Goal: Information Seeking & Learning: Check status

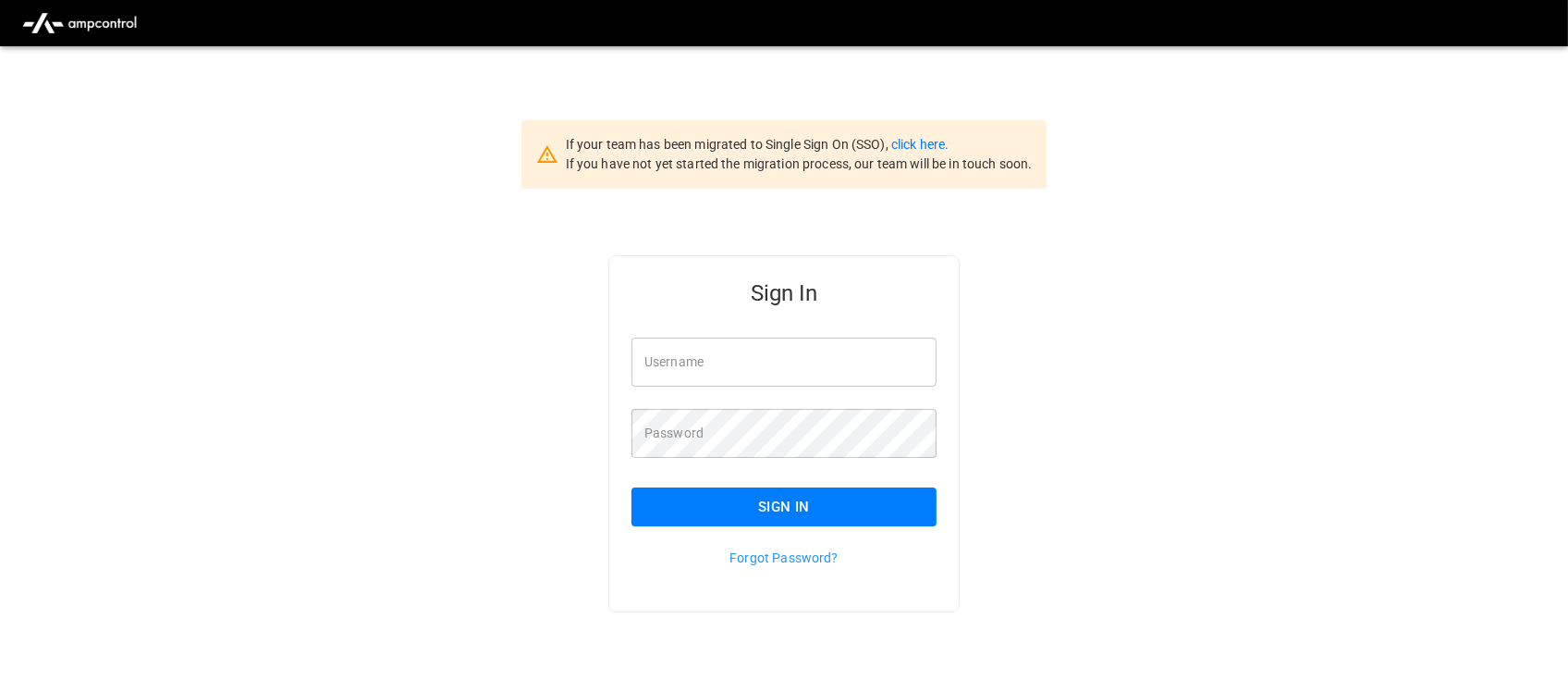
type input "**********"
click at [832, 365] on input "**********" at bounding box center [784, 363] width 305 height 49
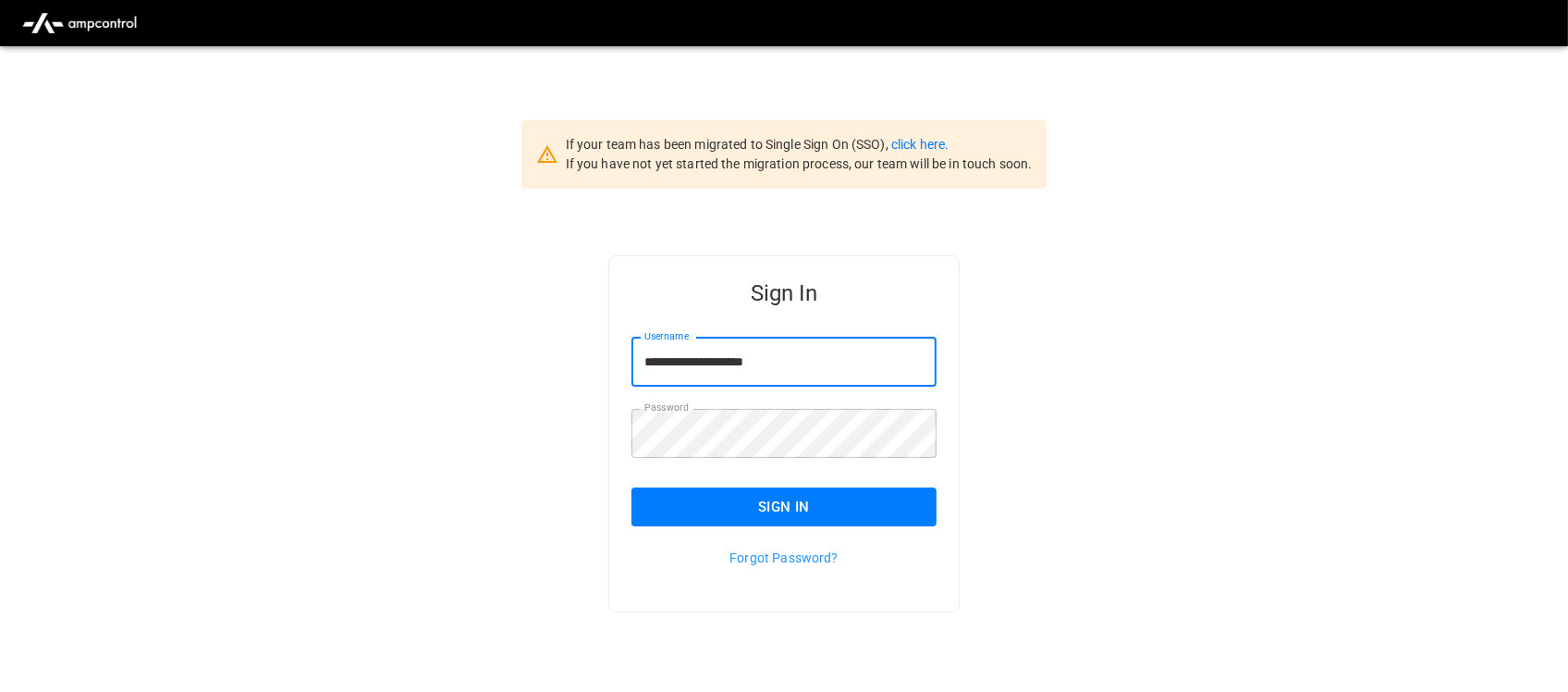
click at [793, 501] on button "Sign In" at bounding box center [784, 506] width 305 height 39
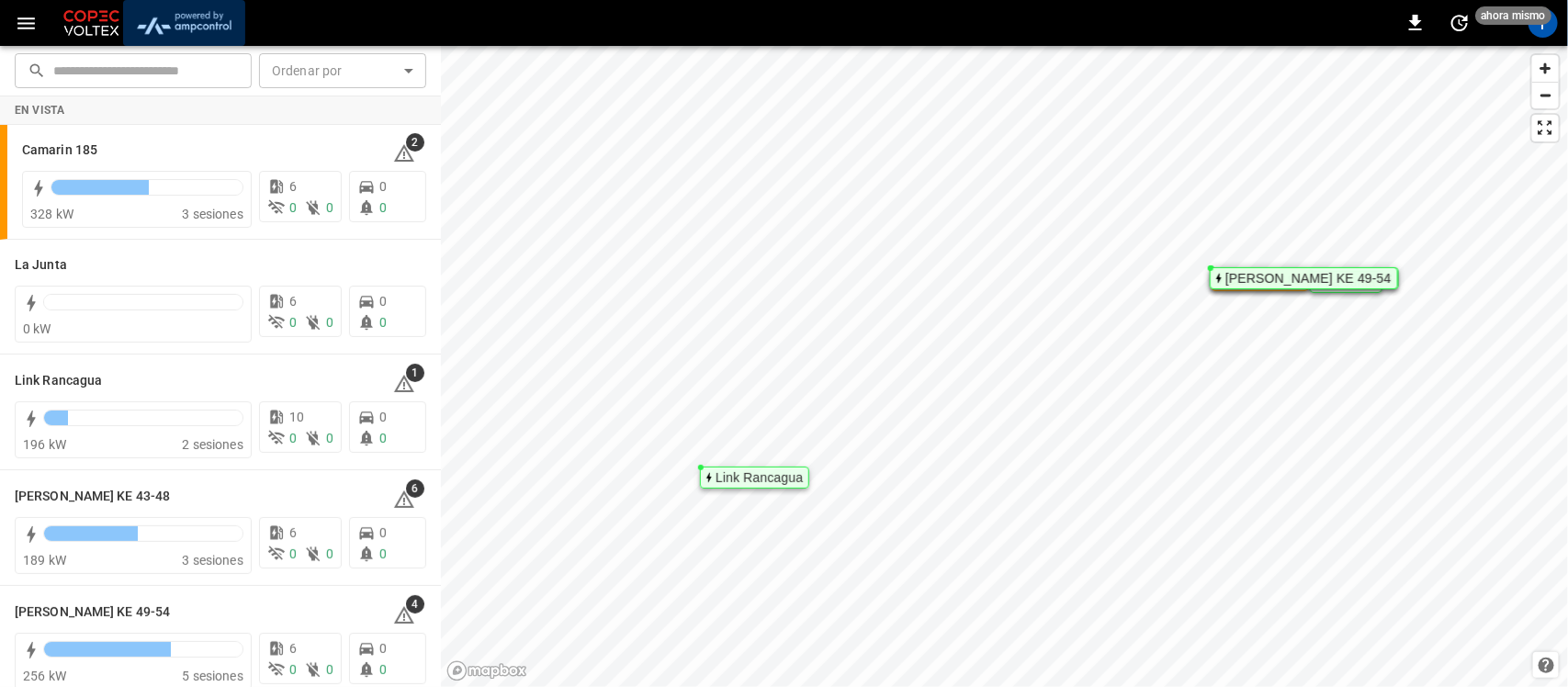
click at [214, 15] on img "menu" at bounding box center [184, 23] width 107 height 35
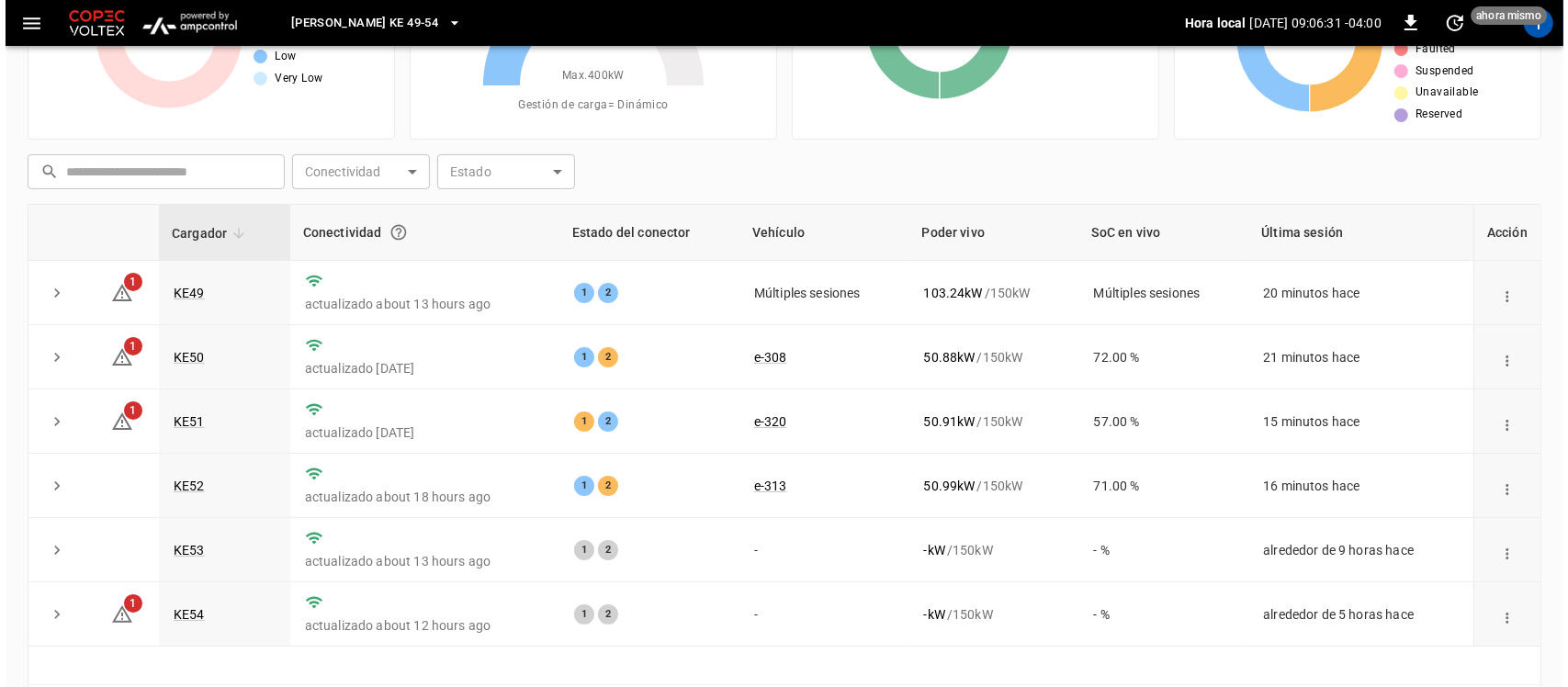
scroll to position [231, 0]
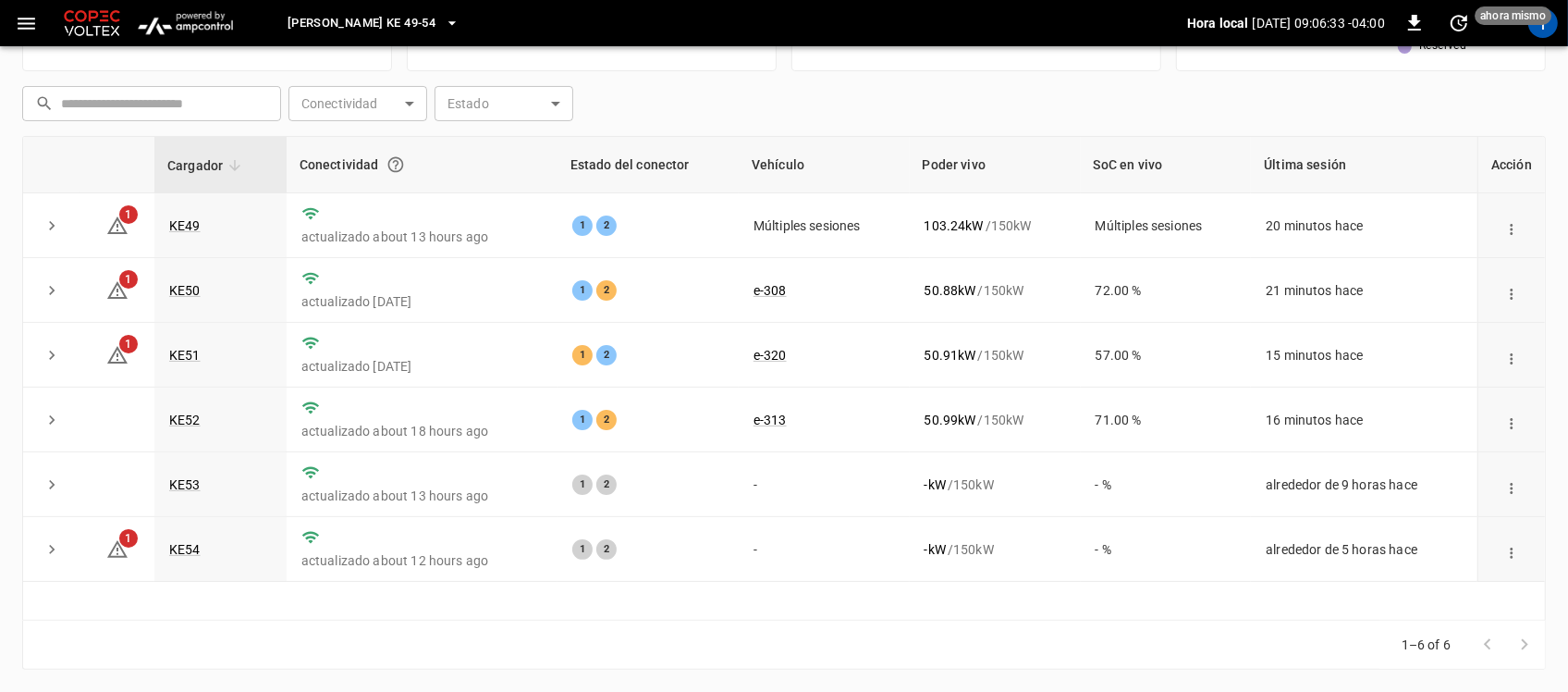
click at [449, 21] on icon "button" at bounding box center [452, 23] width 8 height 4
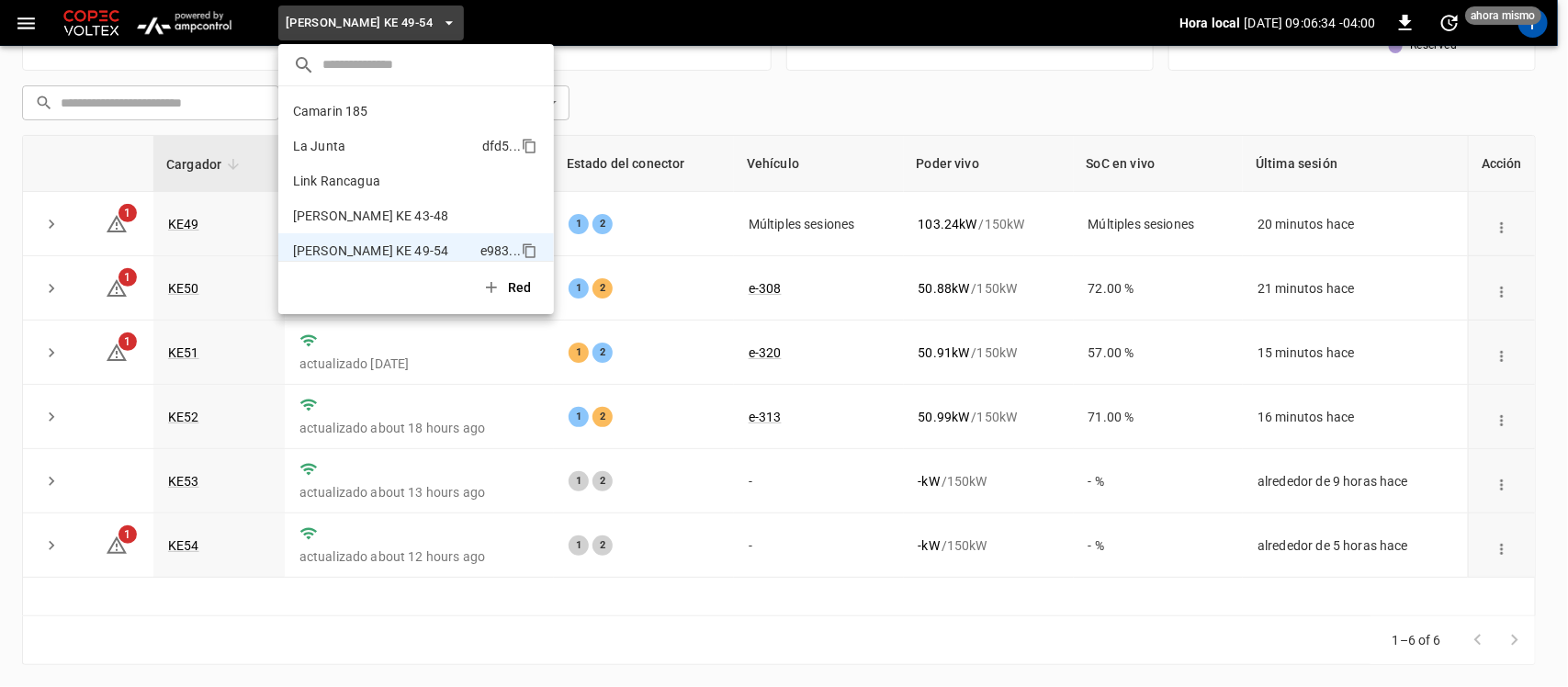
scroll to position [15, 0]
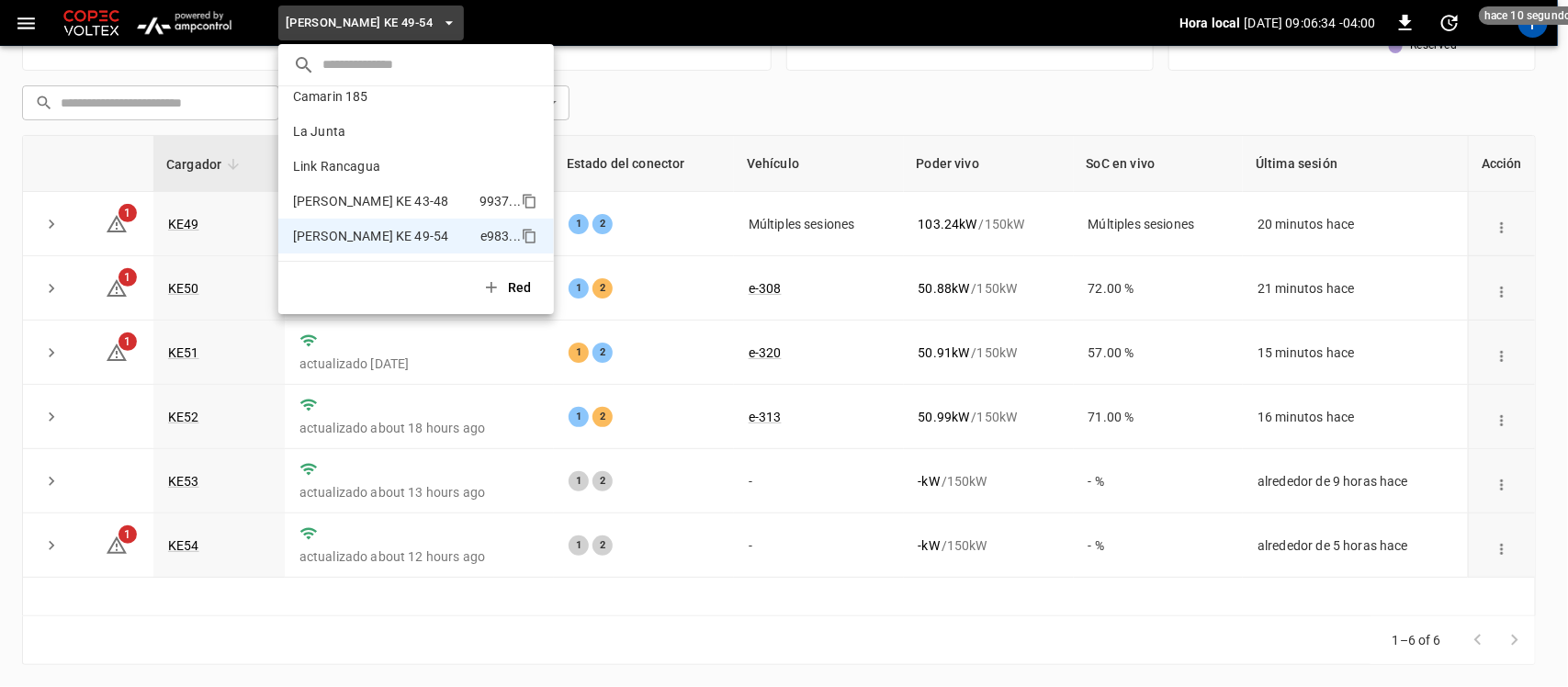
click at [363, 217] on li "Loza Colon KE 43-48 9937 ..." at bounding box center [416, 200] width 275 height 35
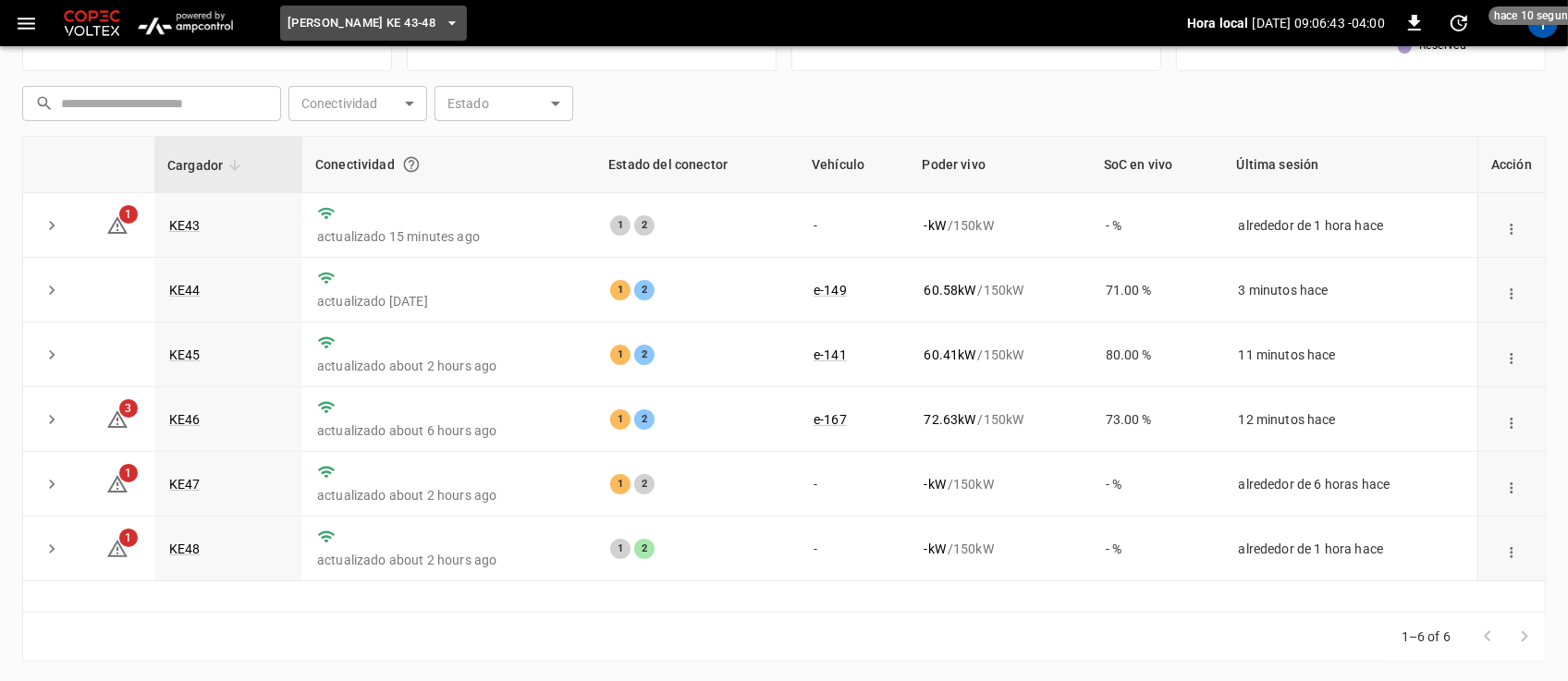
click at [443, 20] on icon "button" at bounding box center [452, 24] width 19 height 19
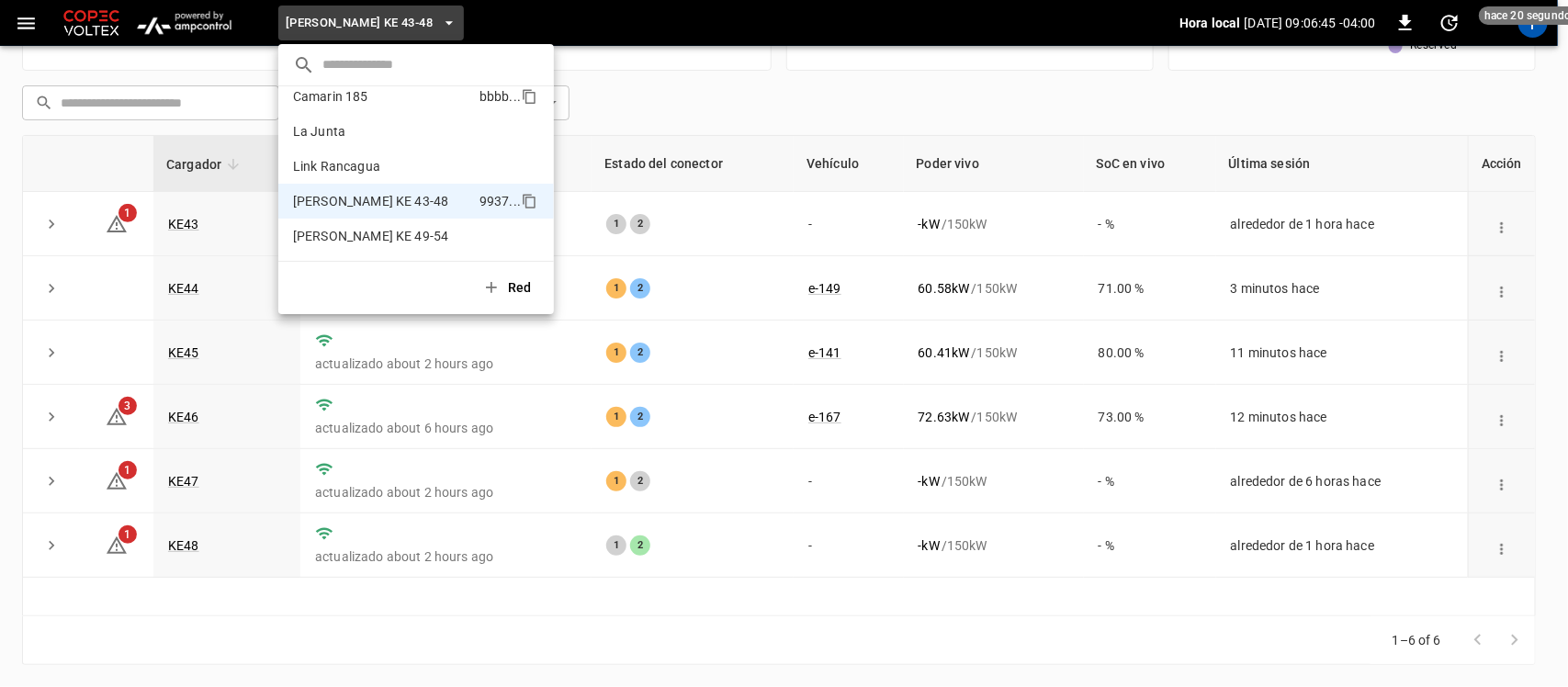
click at [381, 102] on li "Camarin 185 bbbb ..." at bounding box center [416, 96] width 275 height 35
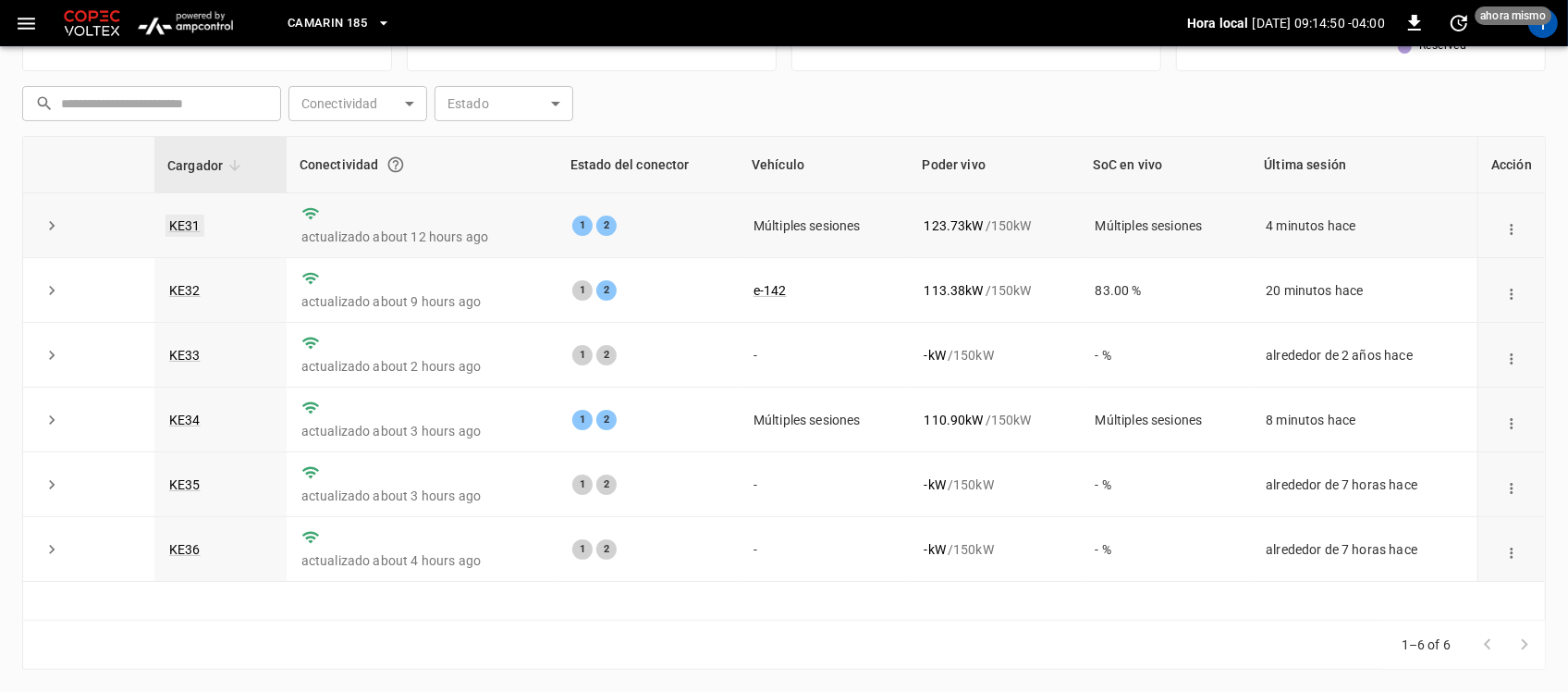
click at [181, 227] on link "KE31" at bounding box center [185, 225] width 39 height 22
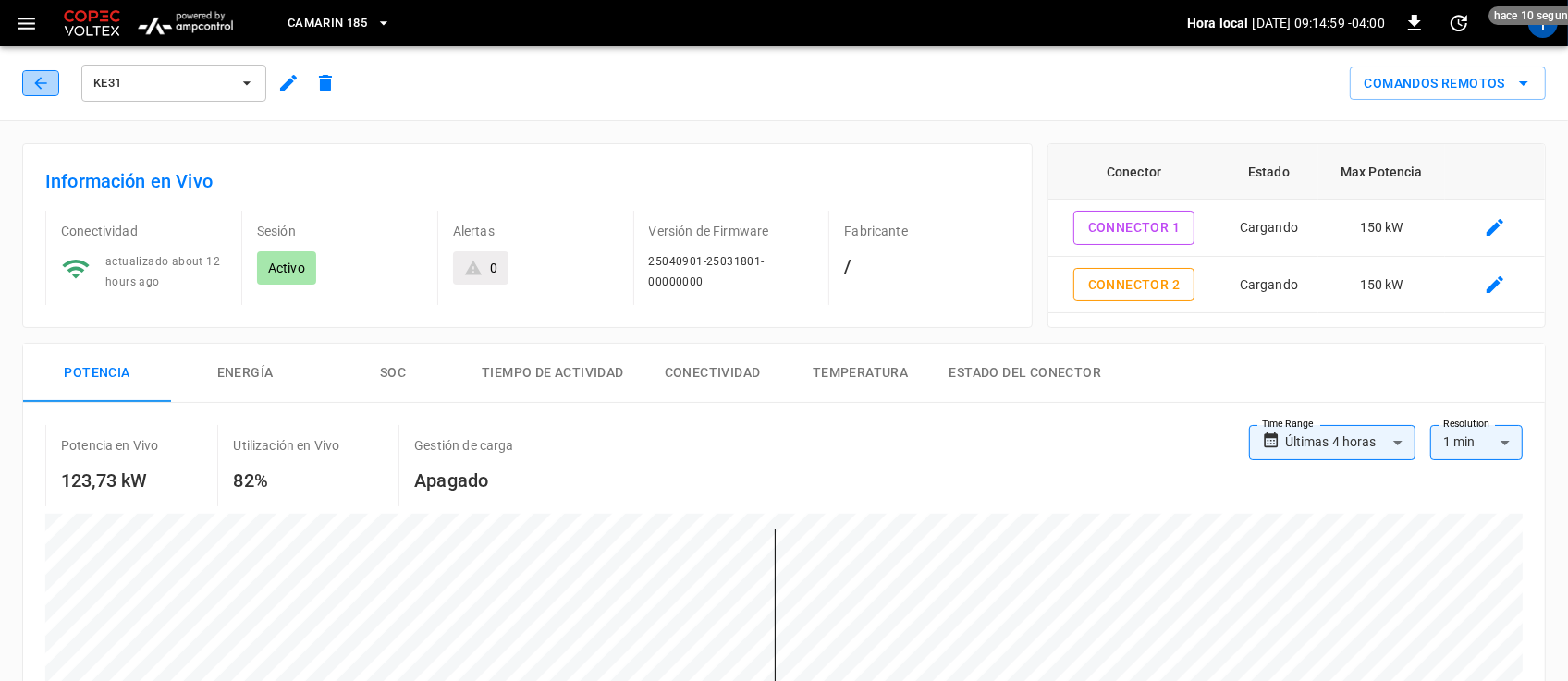
click at [30, 95] on button "button" at bounding box center [40, 82] width 37 height 26
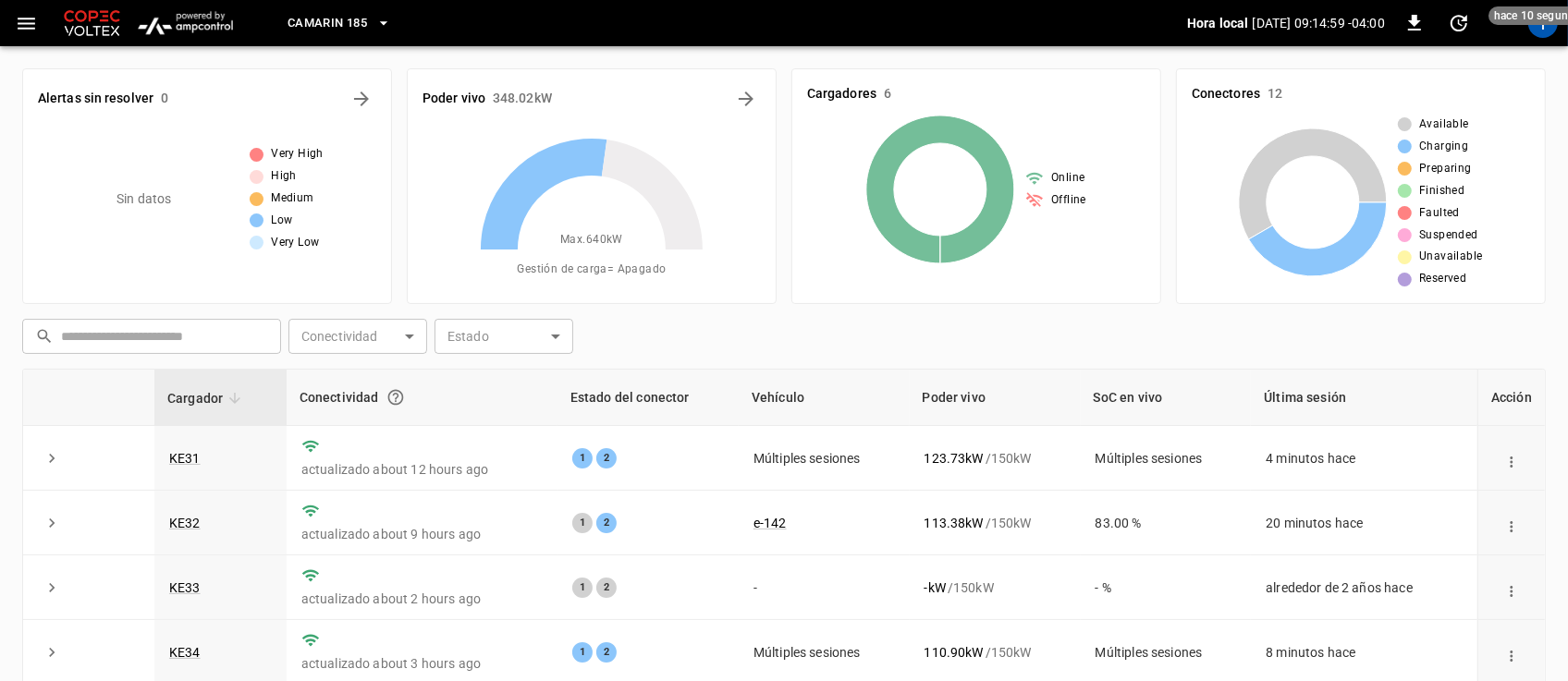
scroll to position [233, 0]
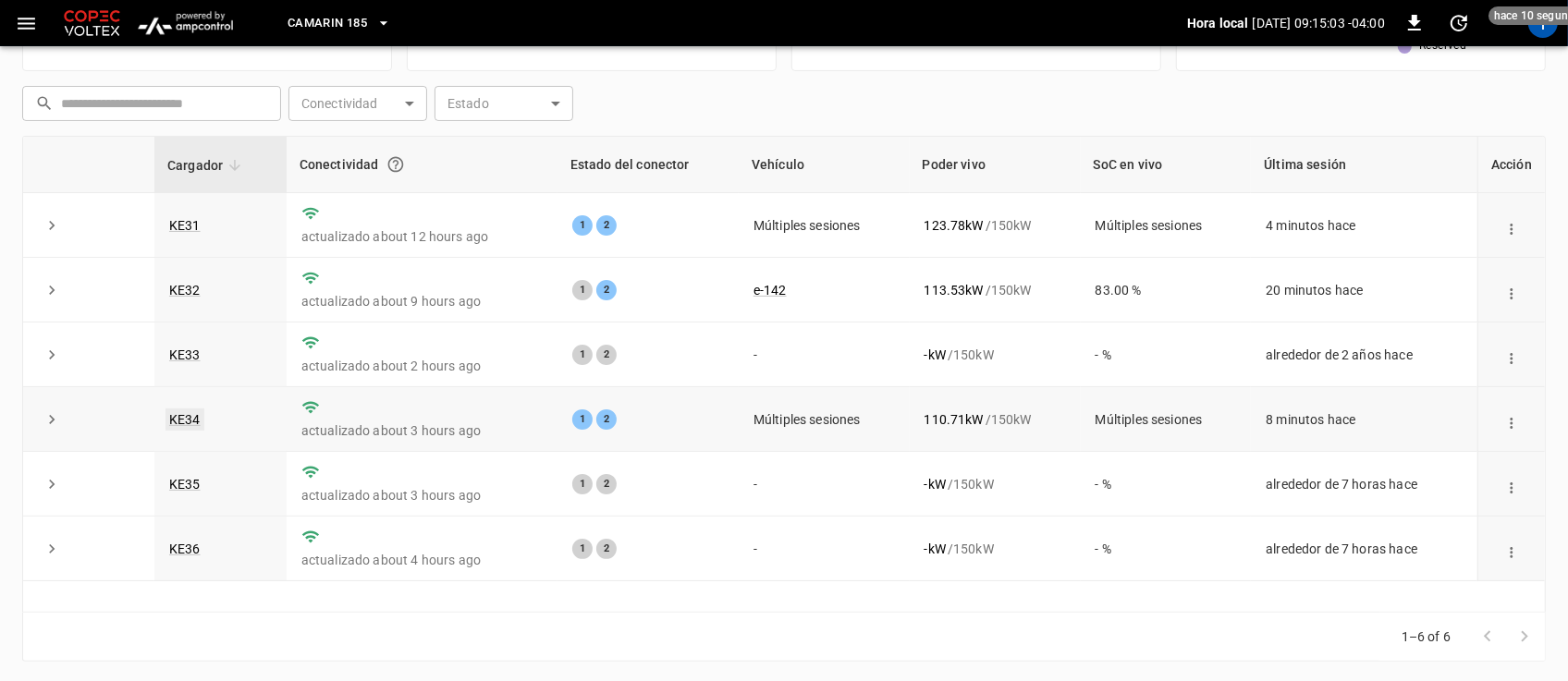
click at [181, 410] on link "KE34" at bounding box center [185, 419] width 39 height 22
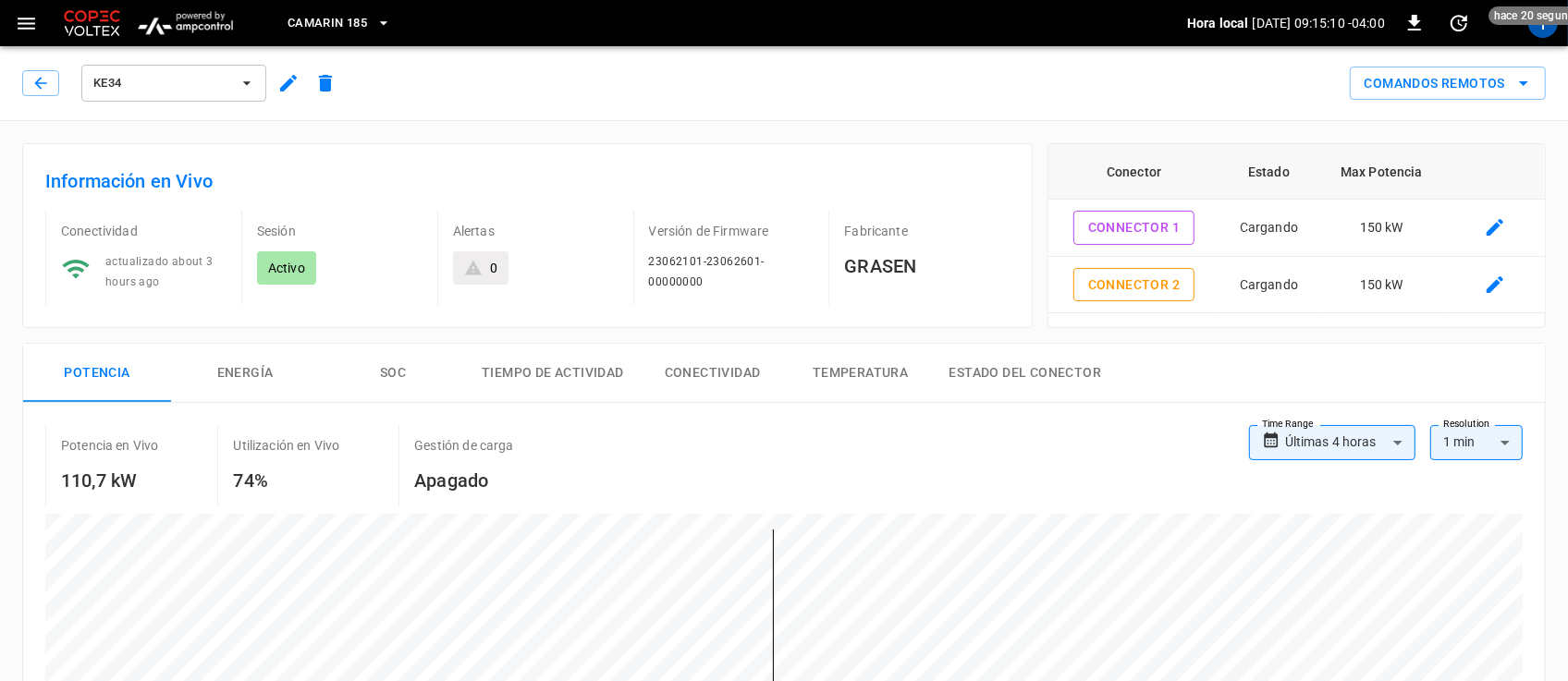
click at [44, 99] on div "KE34" at bounding box center [183, 82] width 322 height 44
click at [44, 94] on button "button" at bounding box center [40, 82] width 37 height 26
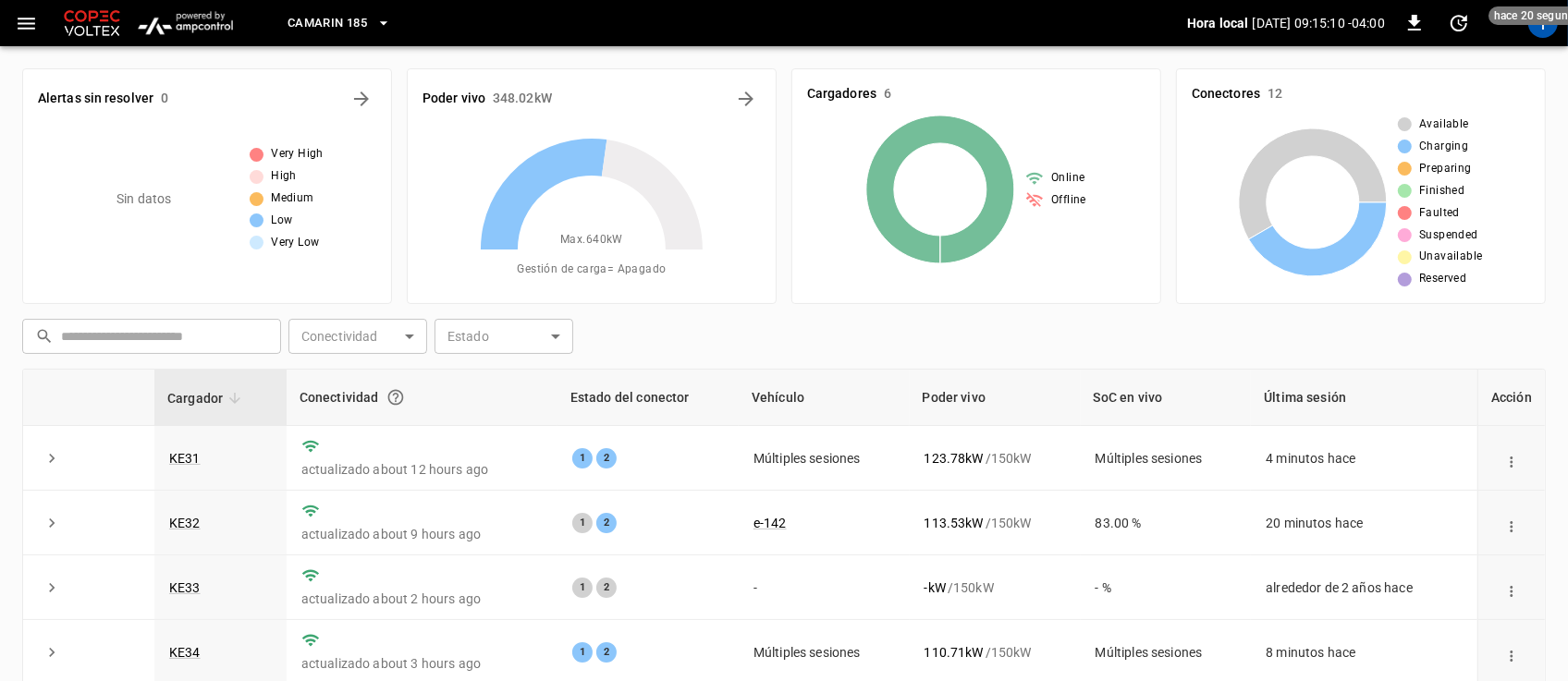
scroll to position [233, 0]
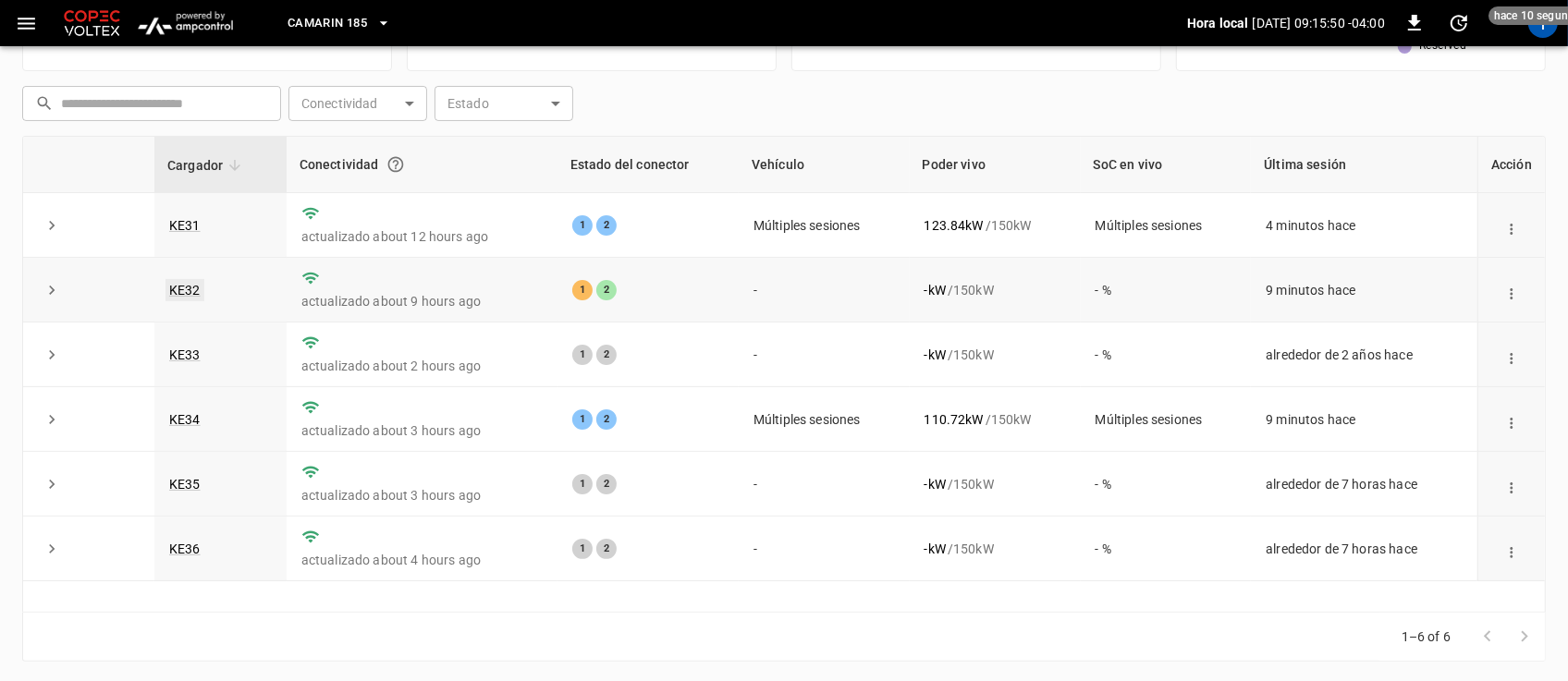
click at [181, 294] on link "KE32" at bounding box center [185, 289] width 39 height 22
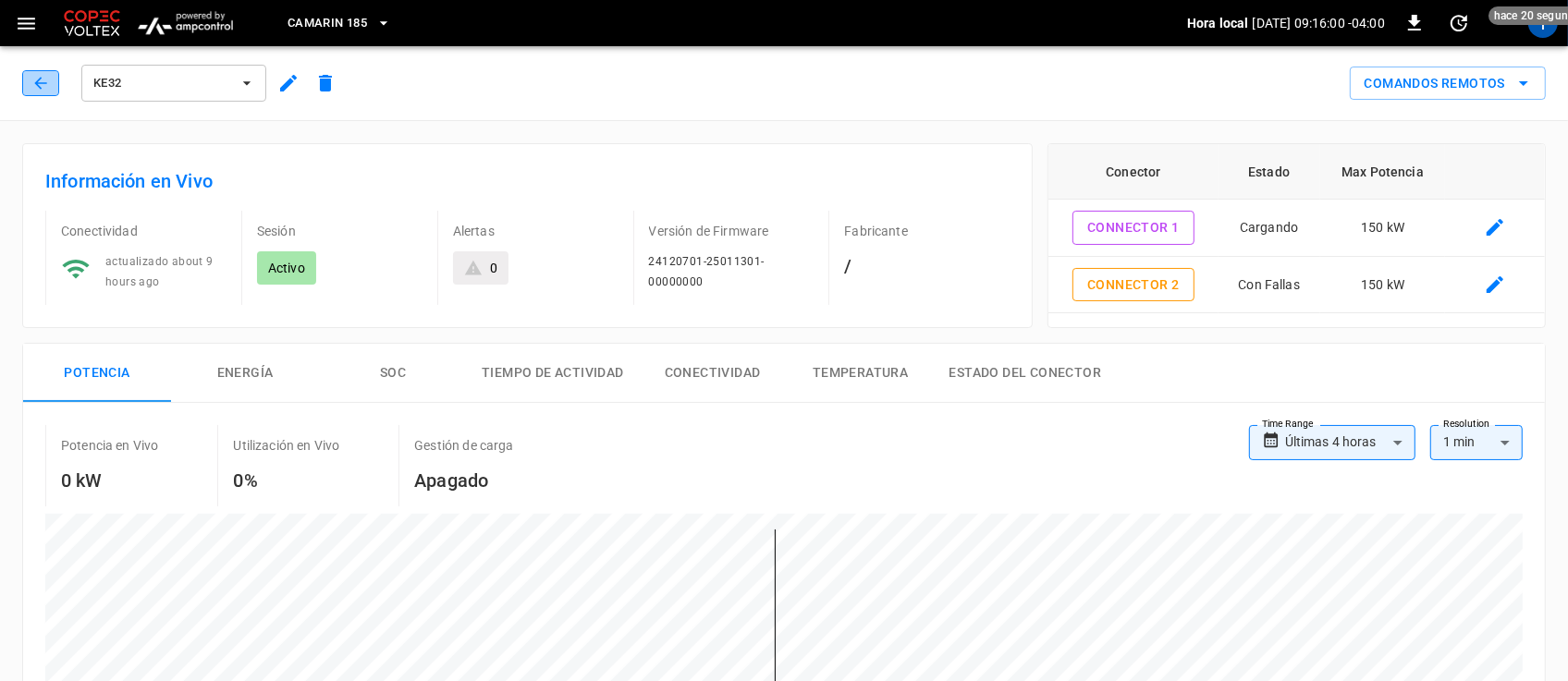
click at [38, 93] on button "button" at bounding box center [40, 82] width 37 height 26
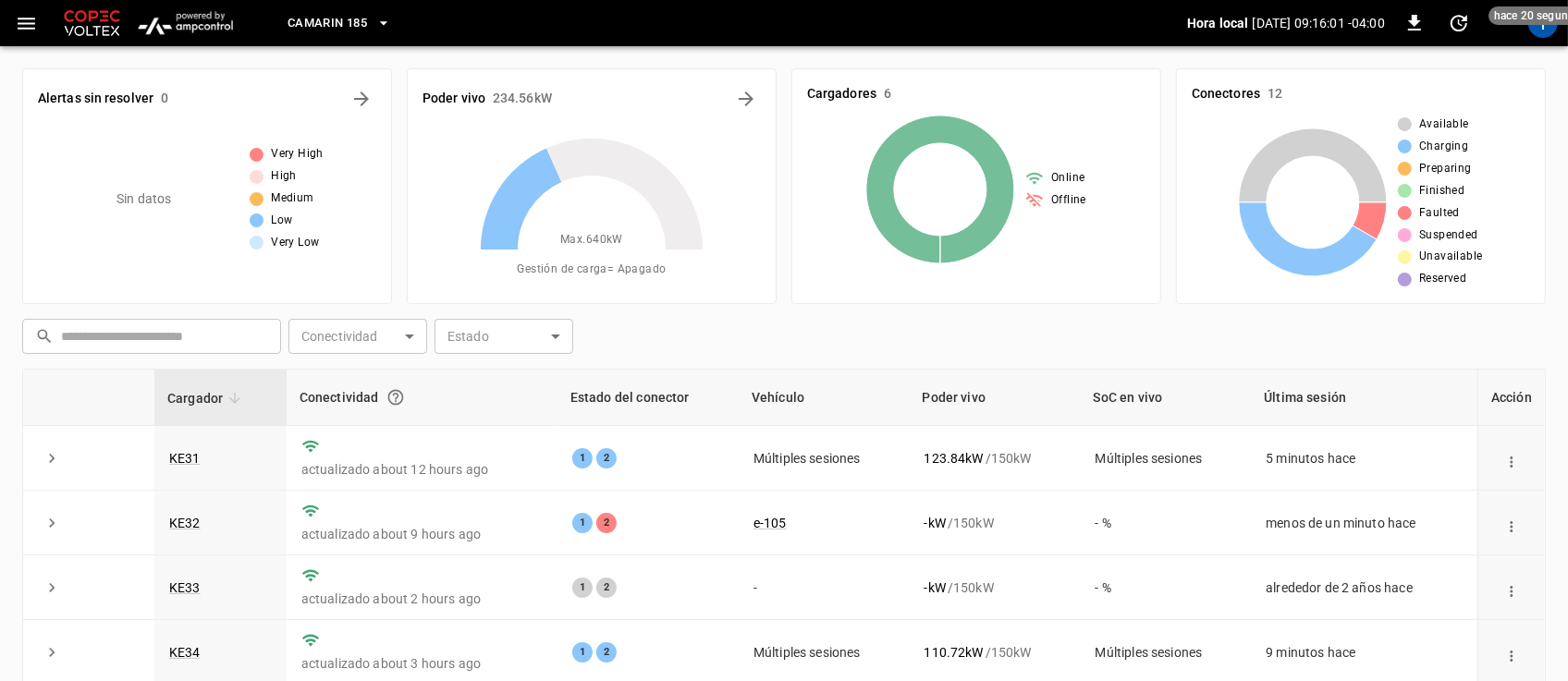
scroll to position [233, 0]
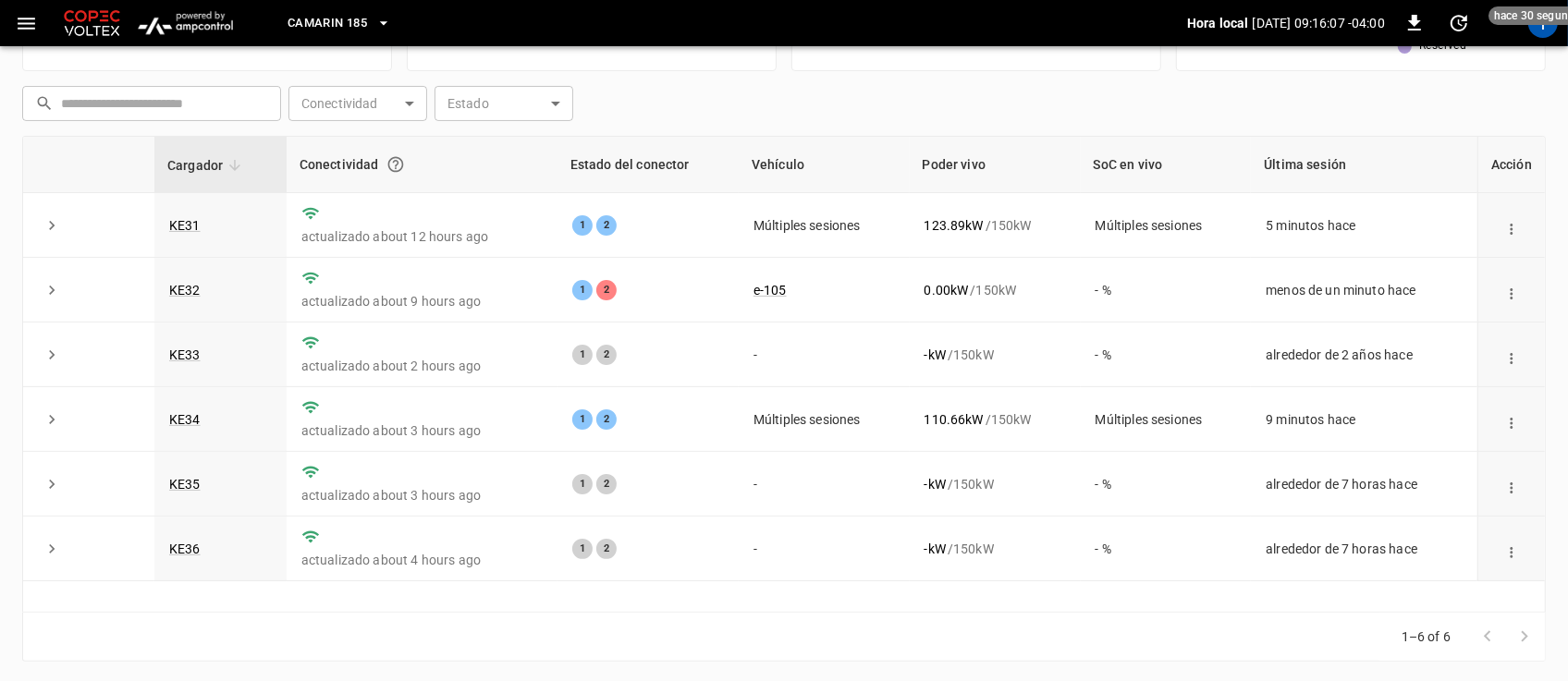
click at [389, 30] on icon "button" at bounding box center [384, 24] width 19 height 19
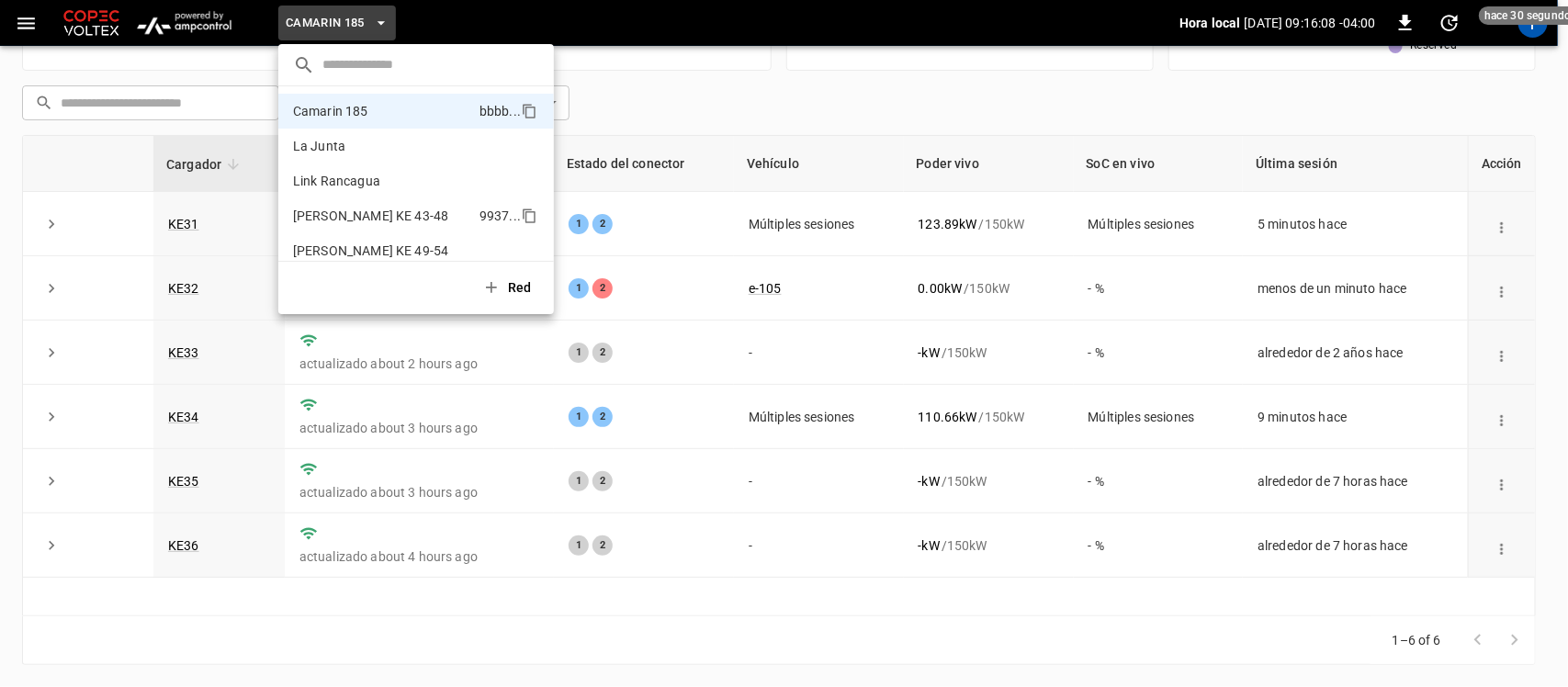
click at [318, 208] on p "Loza Colon KE 43-48" at bounding box center [370, 216] width 155 height 19
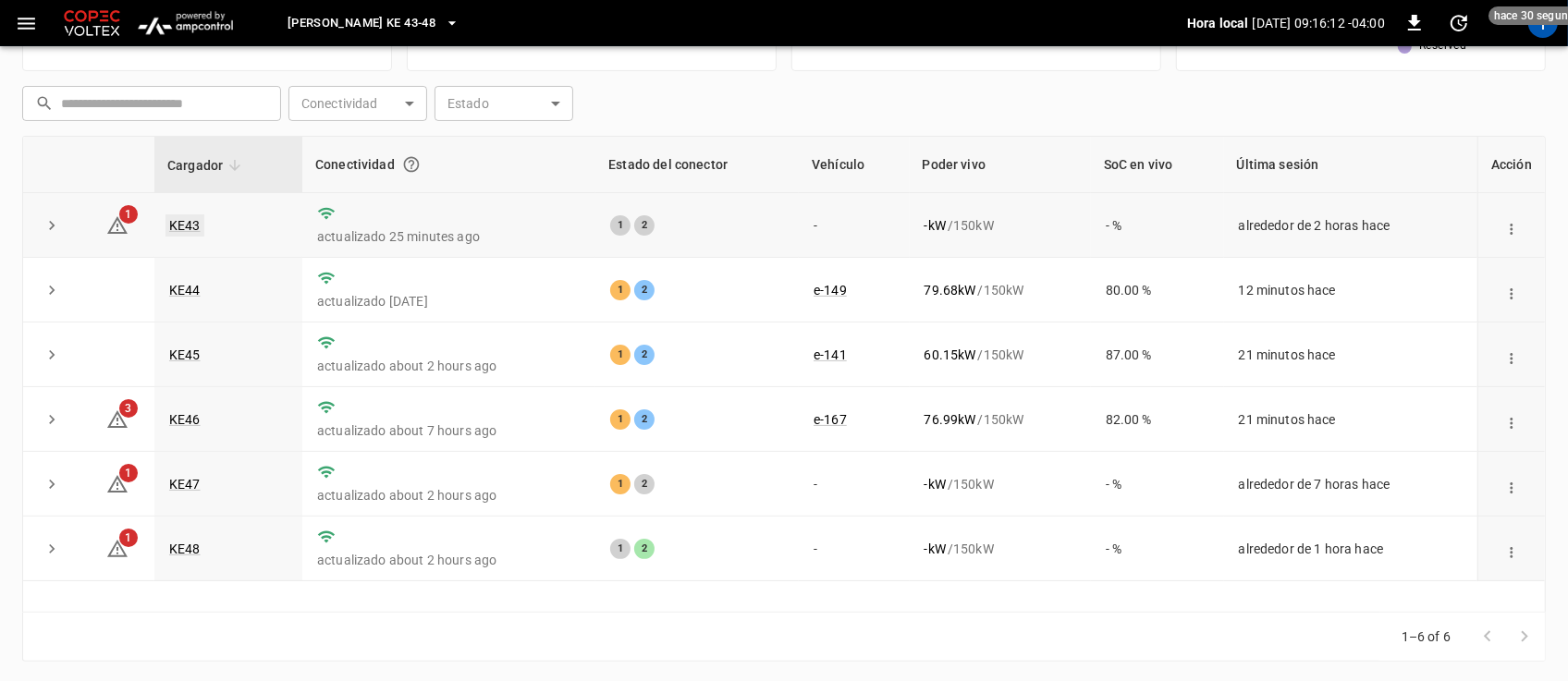
click at [191, 228] on link "KE43" at bounding box center [185, 225] width 39 height 22
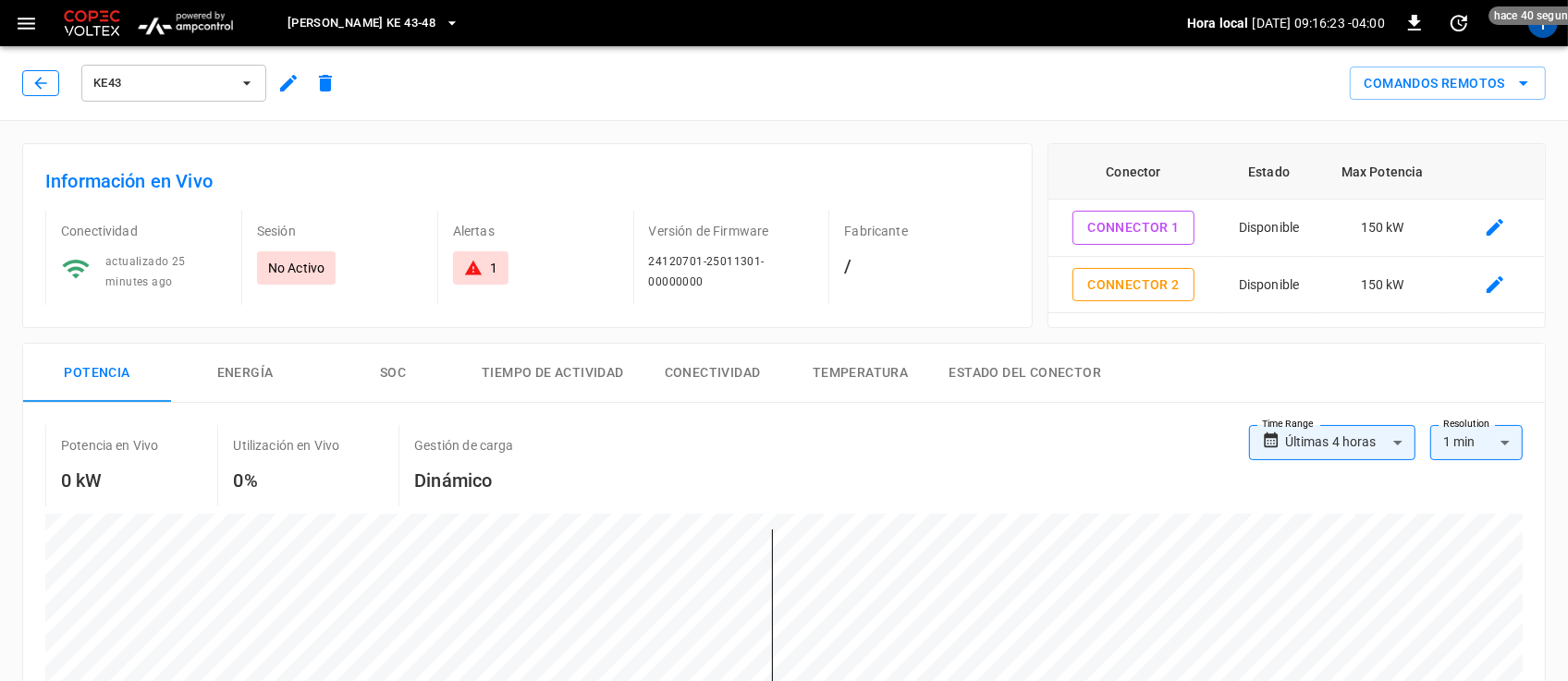
click at [32, 79] on icon "button" at bounding box center [41, 83] width 19 height 19
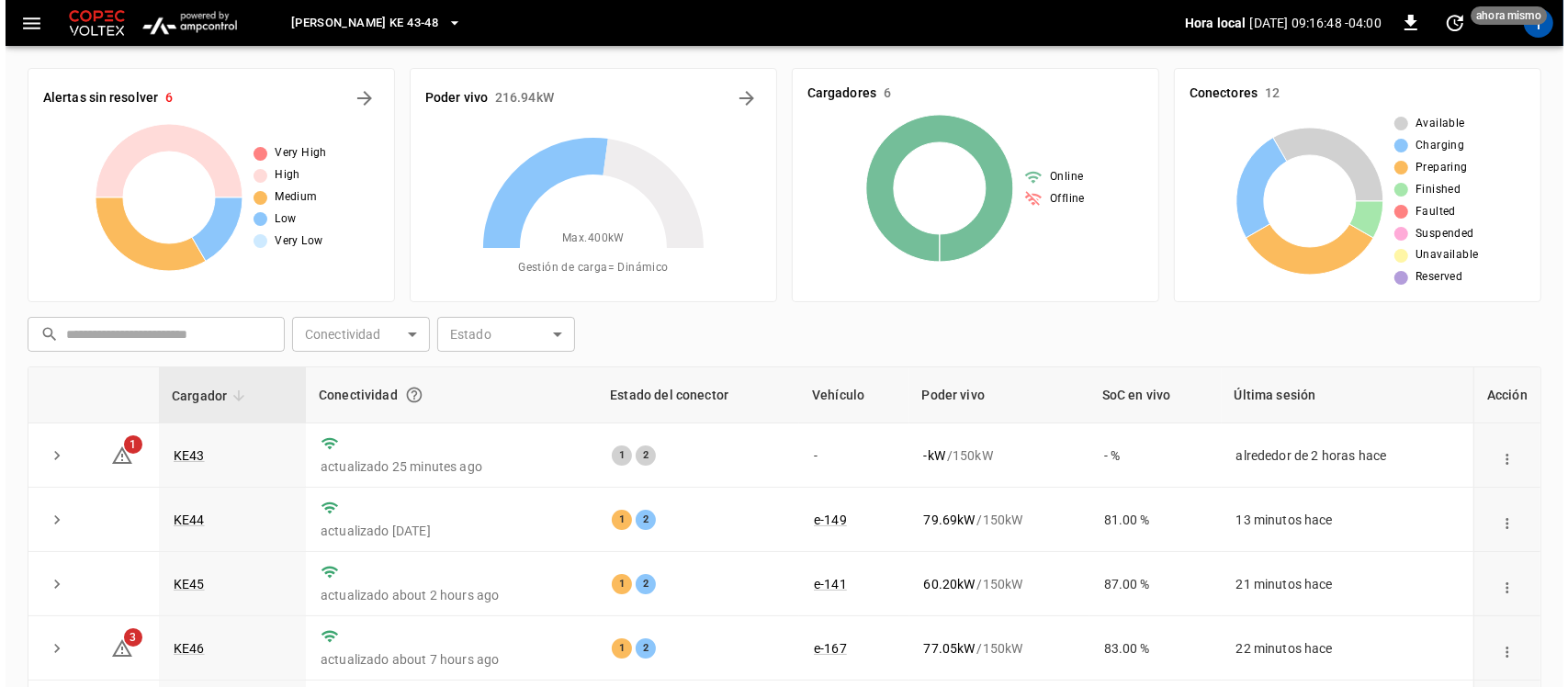
scroll to position [231, 0]
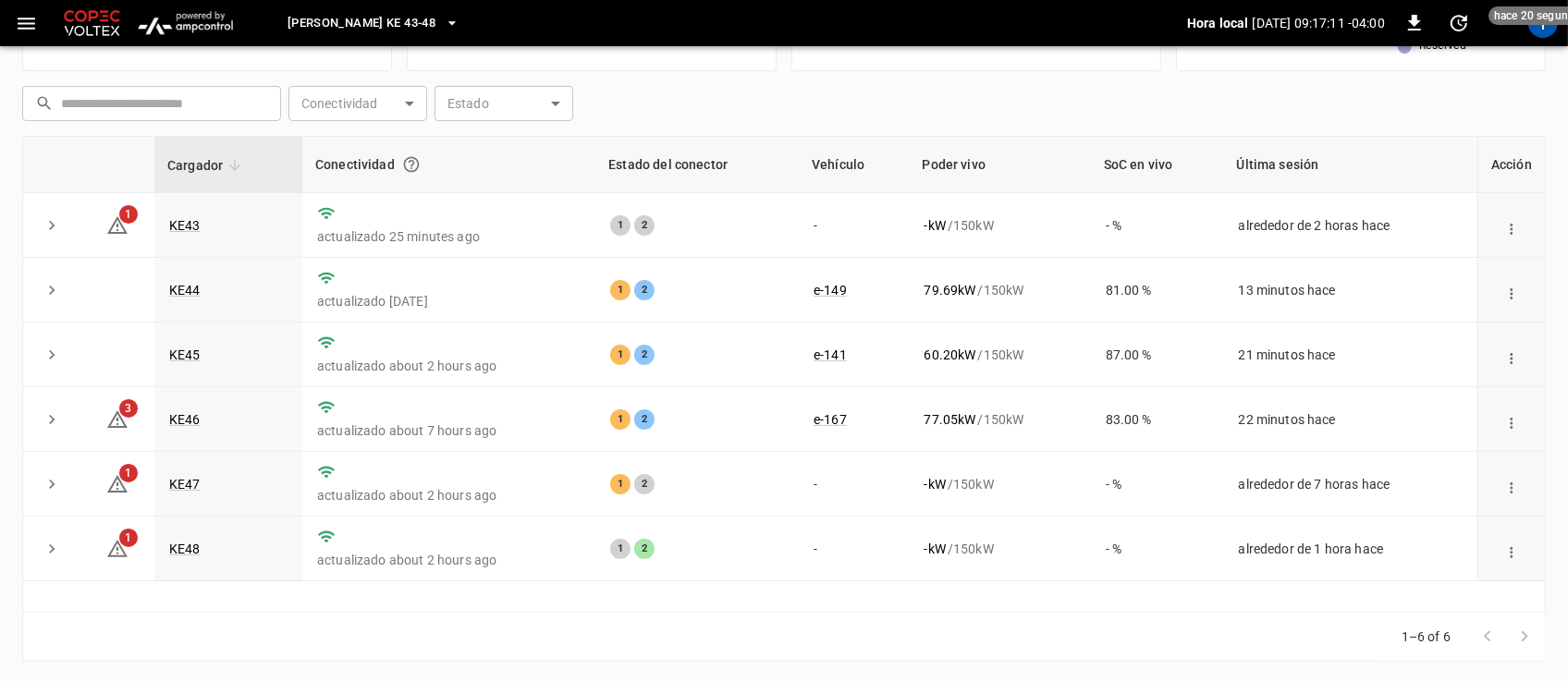
click at [443, 28] on icon "button" at bounding box center [452, 24] width 19 height 19
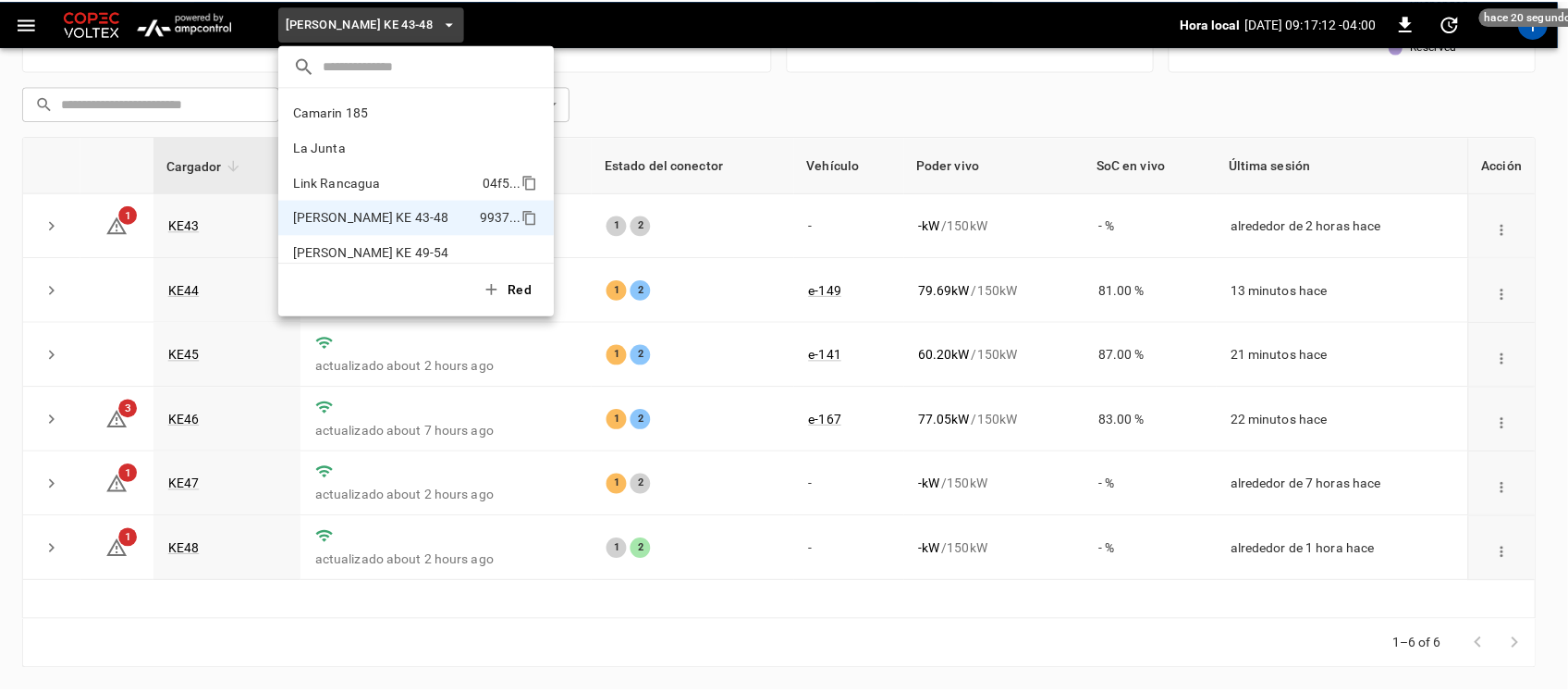
scroll to position [15, 0]
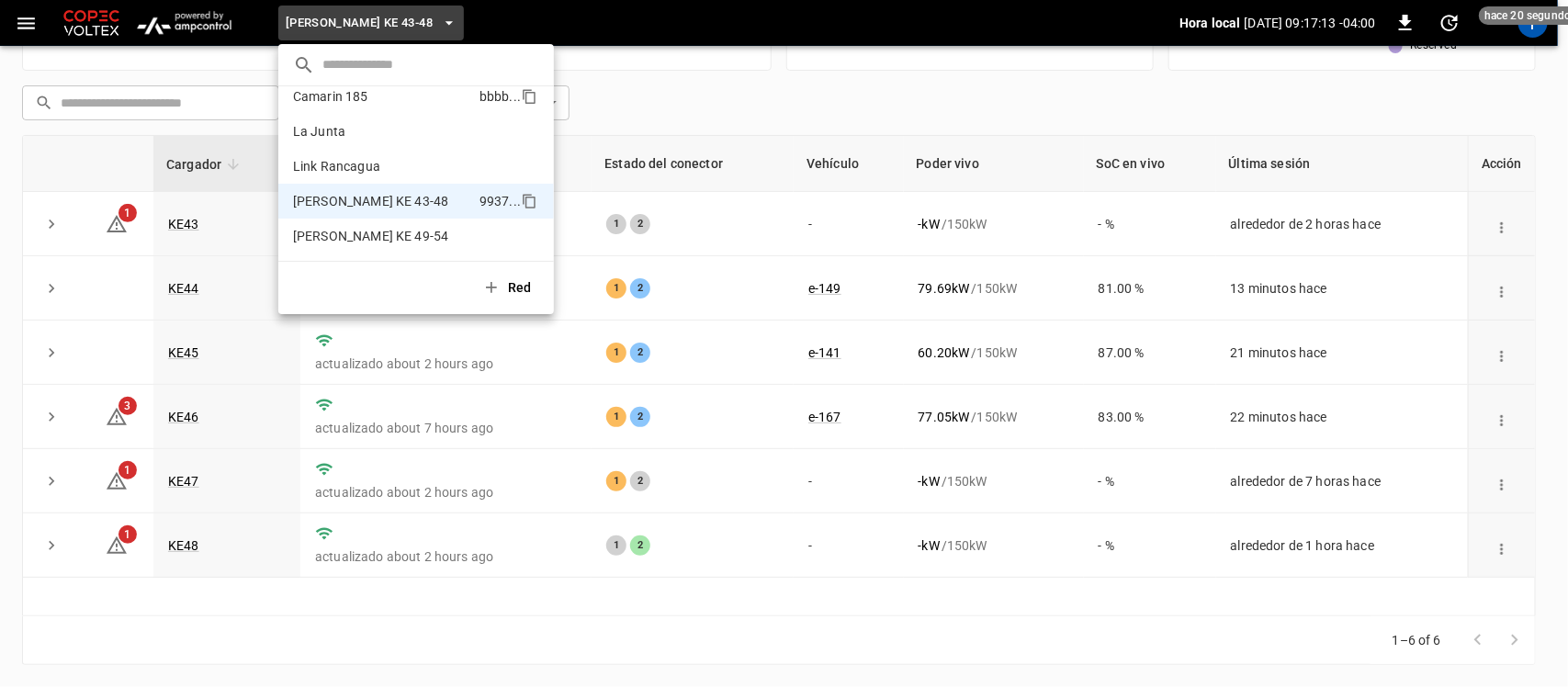
click at [359, 103] on p "Camarin 185" at bounding box center [331, 97] width 75 height 19
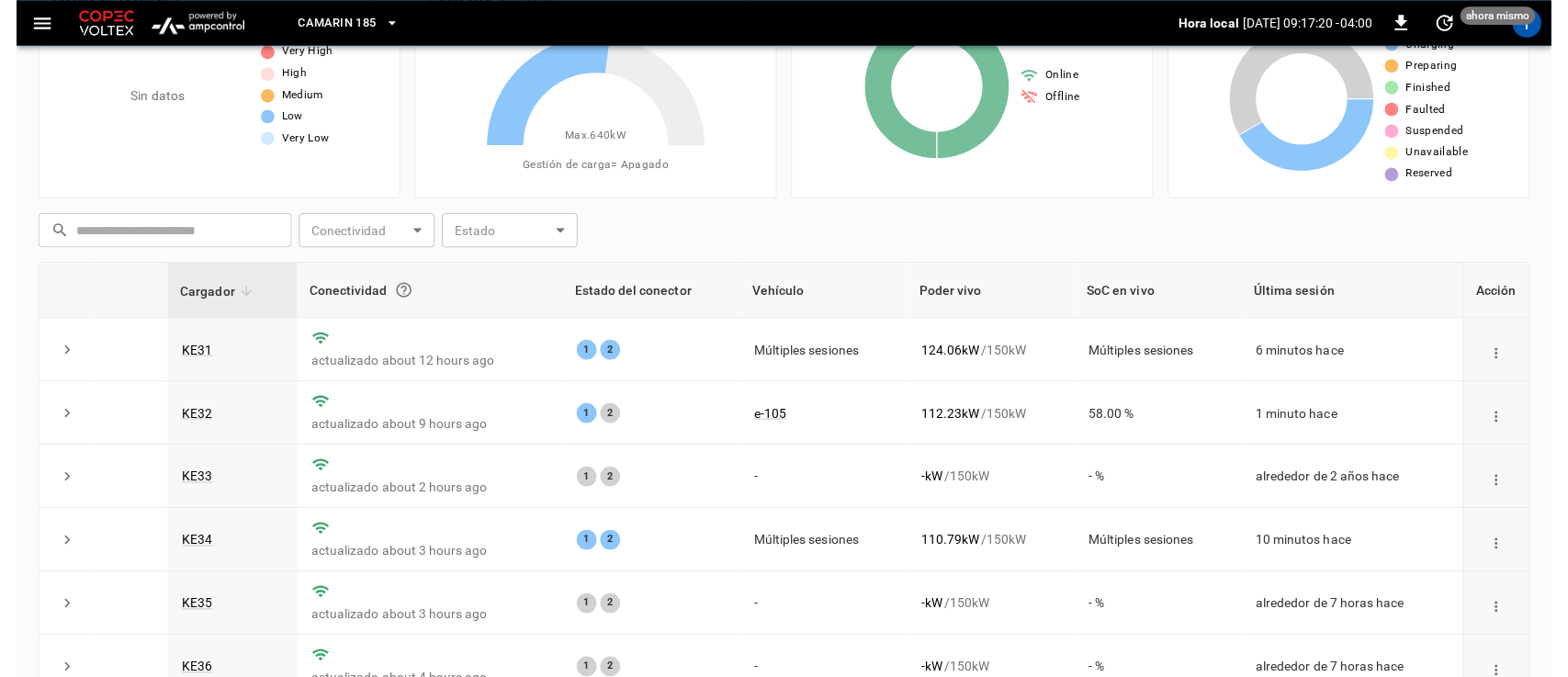
scroll to position [0, 0]
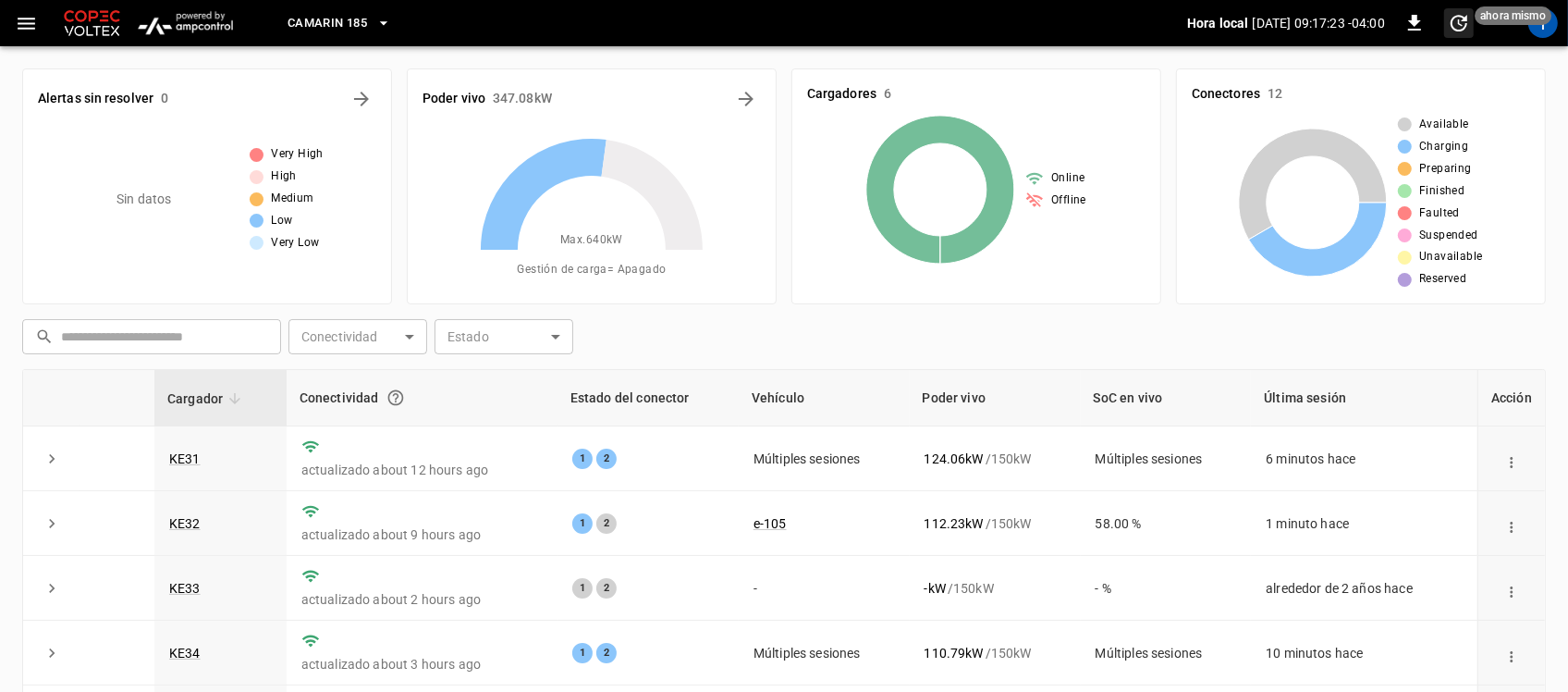
click at [1544, 21] on span "ahora mismo" at bounding box center [1512, 16] width 77 height 19
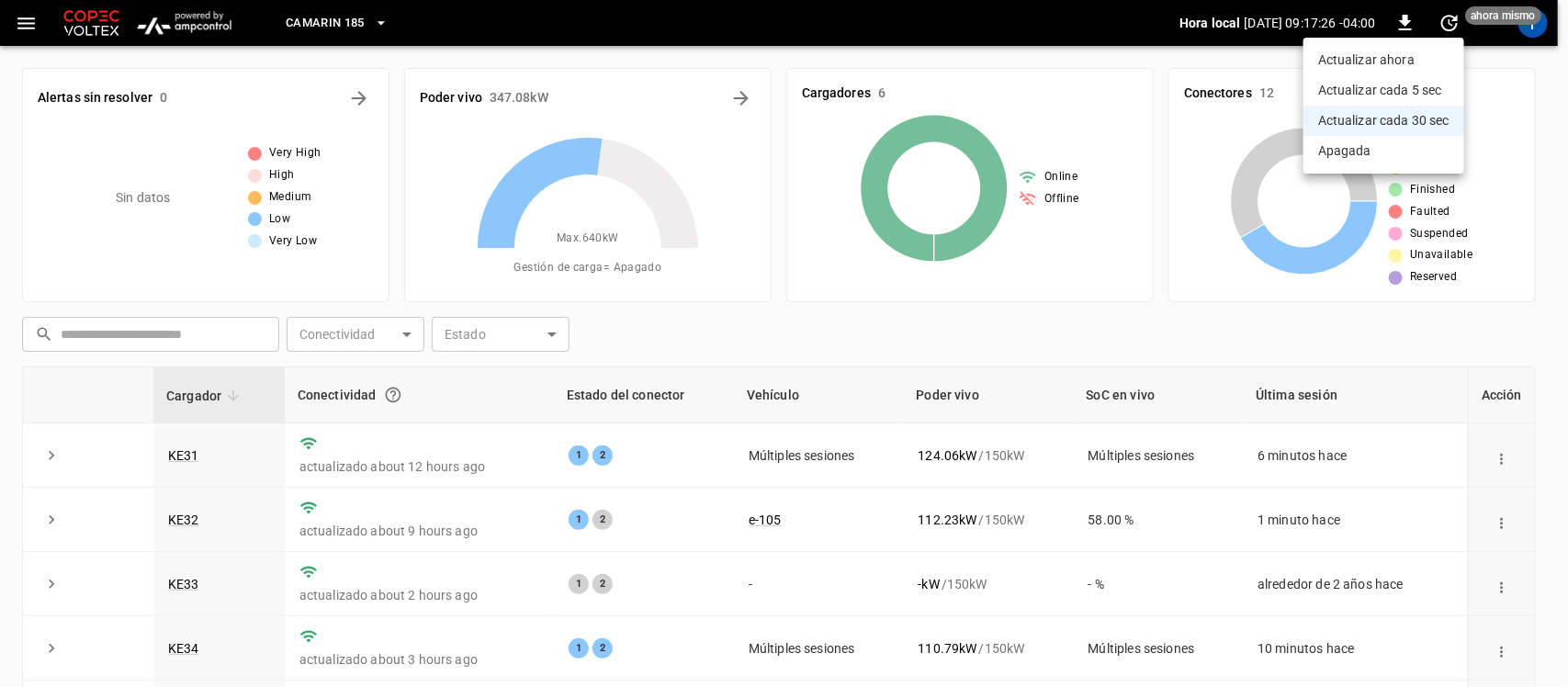
click at [1532, 32] on div at bounding box center [784, 343] width 1568 height 687
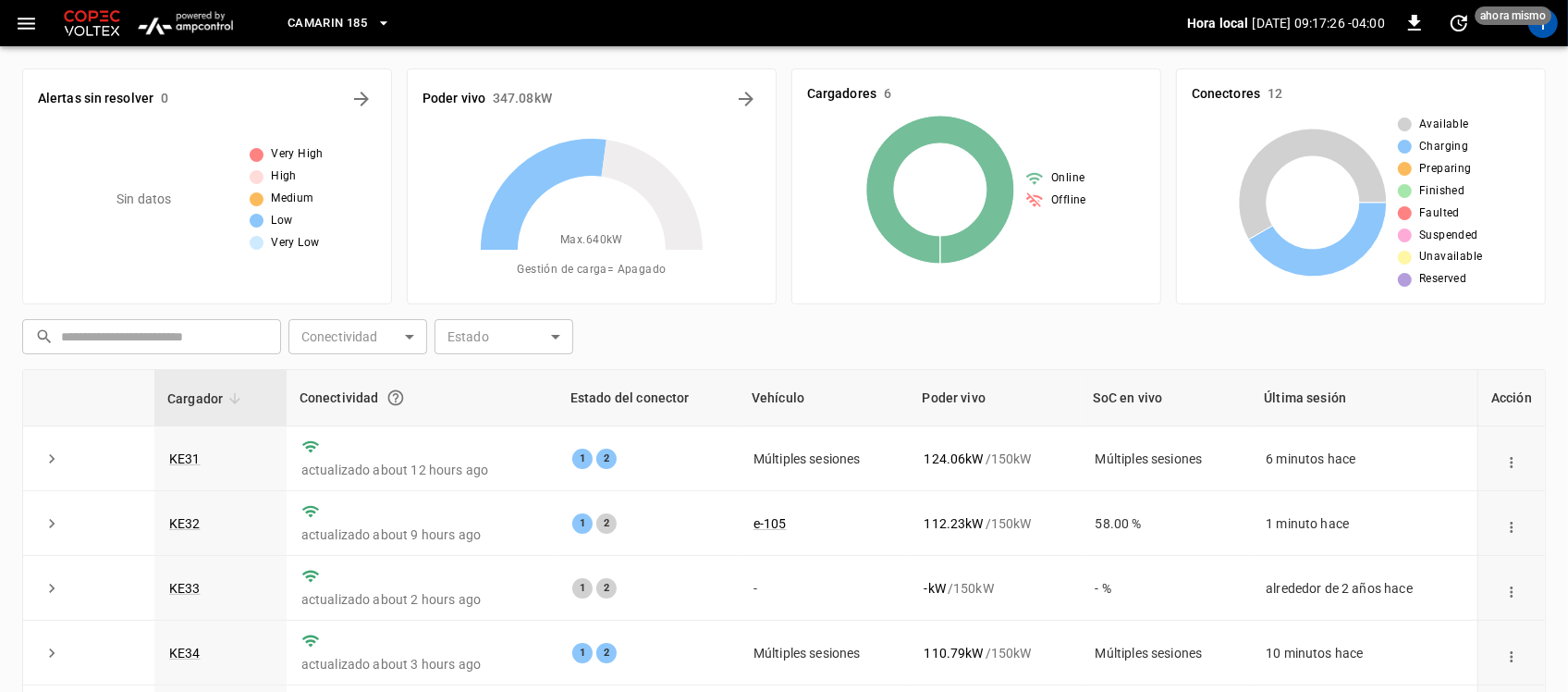
click at [1542, 32] on div "T" at bounding box center [1542, 23] width 29 height 29
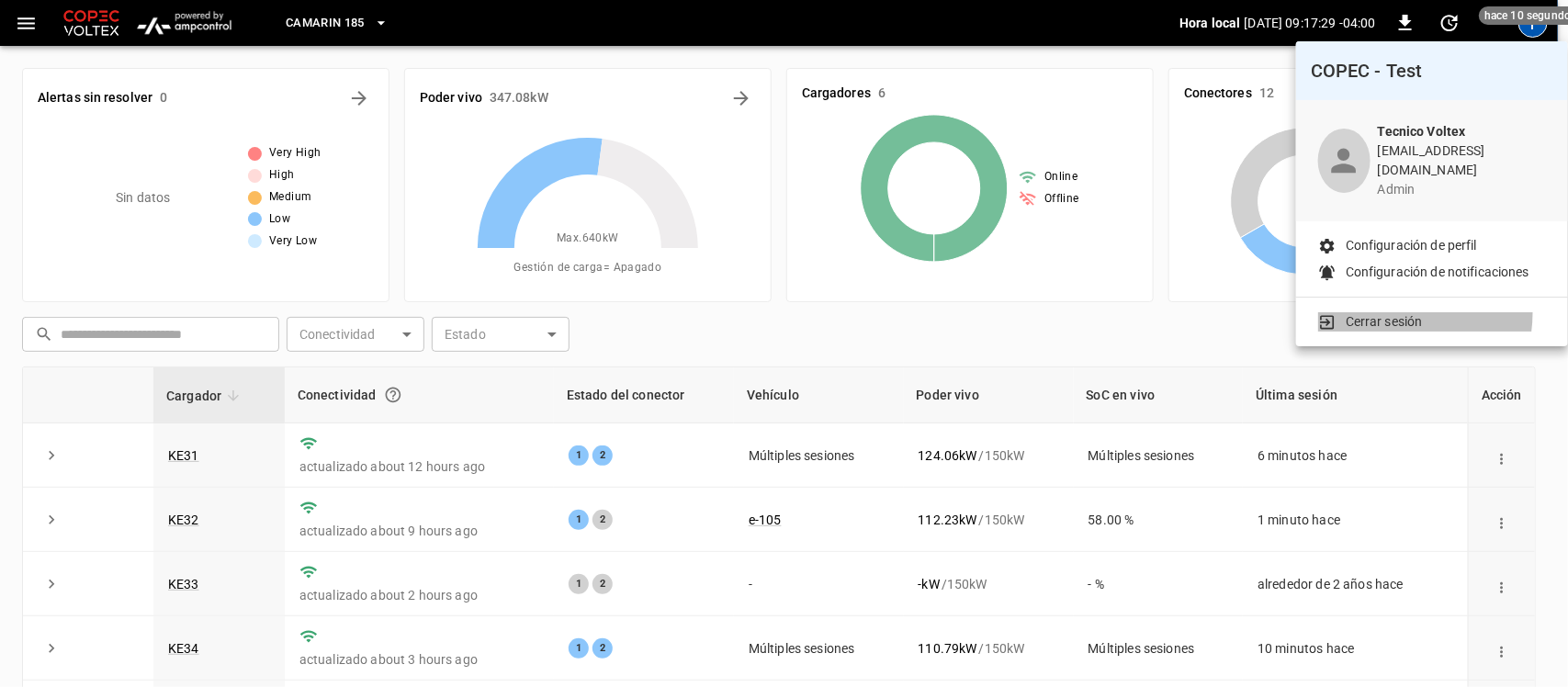
click at [1383, 312] on p "Cerrar sesión" at bounding box center [1384, 321] width 77 height 20
